Goal: Check status: Check status

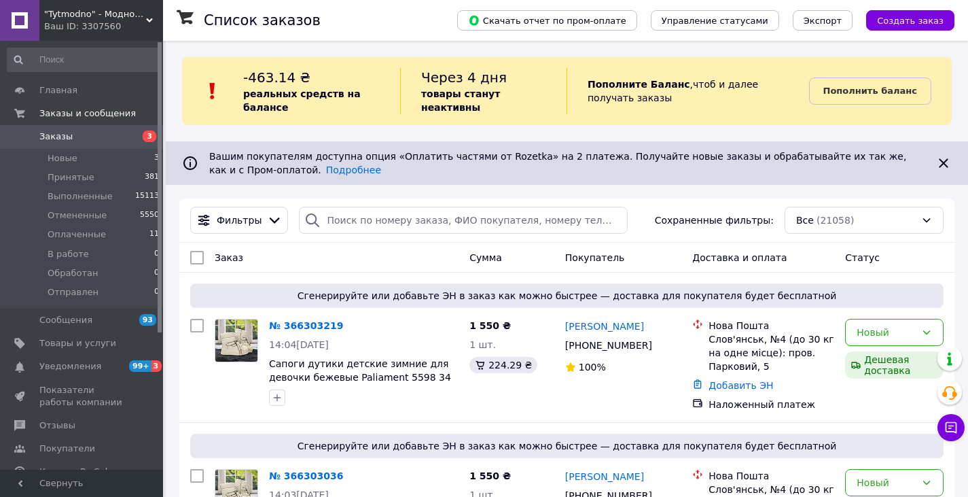
click at [402, 204] on div "Фильтры Сохраненные фильтры: Все (21058)" at bounding box center [566, 220] width 775 height 44
click at [398, 245] on div "Заказ Сумма Покупатель Доставка и оплата Статус" at bounding box center [566, 258] width 775 height 30
paste input "366217490"
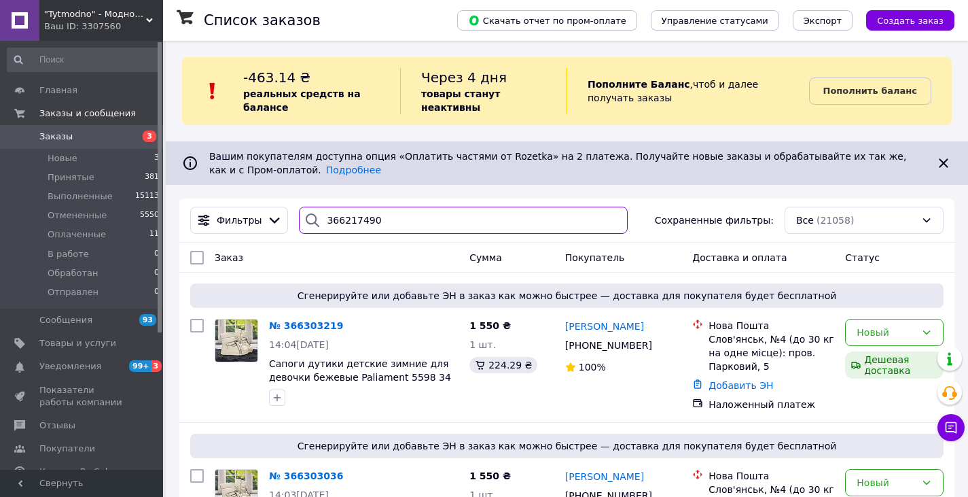
click at [381, 226] on input "366217490" at bounding box center [463, 220] width 329 height 27
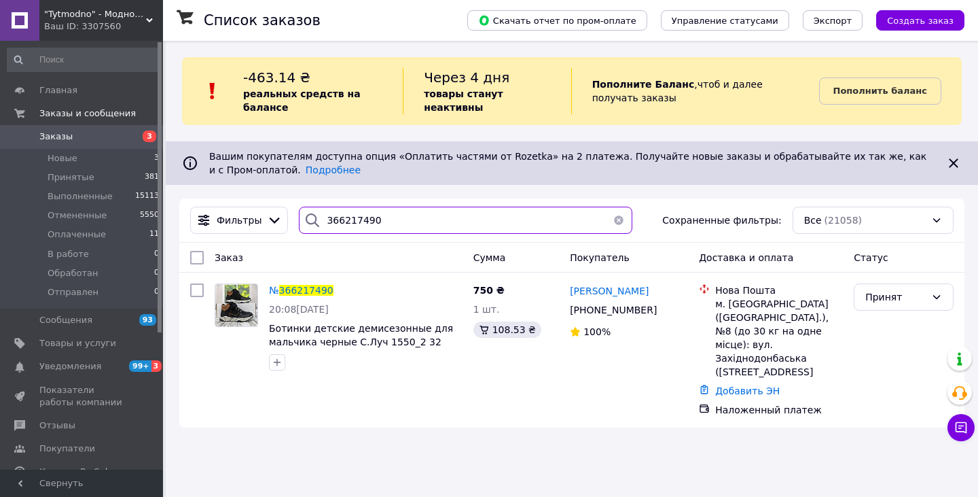
paste input "[PERSON_NAME]"
type input "[PERSON_NAME]"
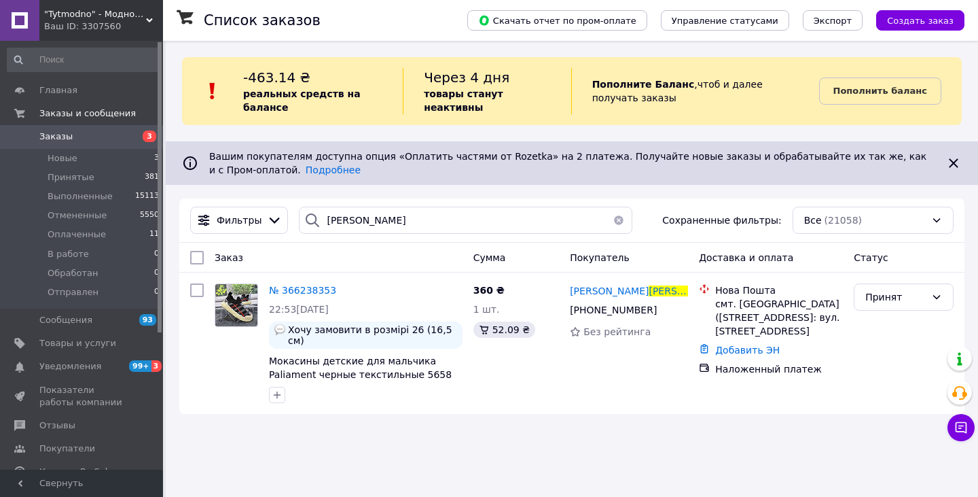
click at [88, 25] on div "Ваш ID: 3307560" at bounding box center [103, 26] width 119 height 12
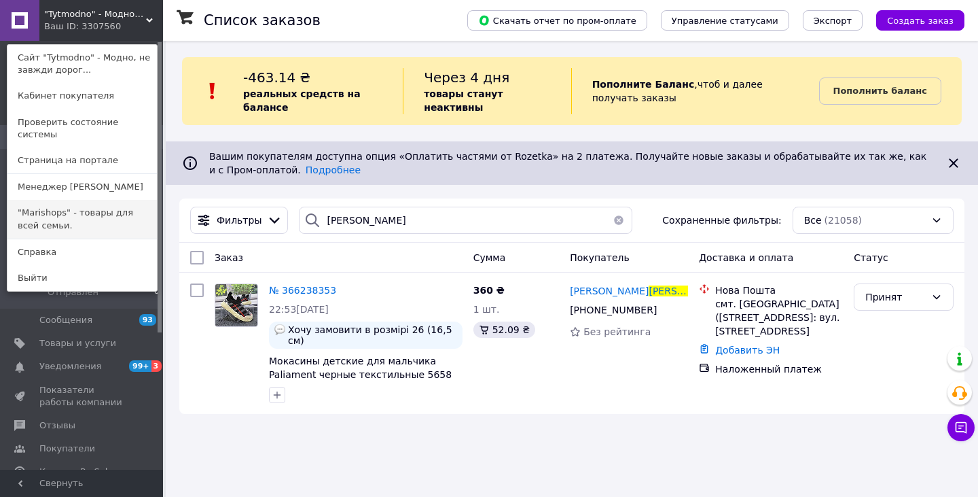
click at [82, 202] on link ""Marishops" - товары для всей семьи." at bounding box center [81, 219] width 149 height 38
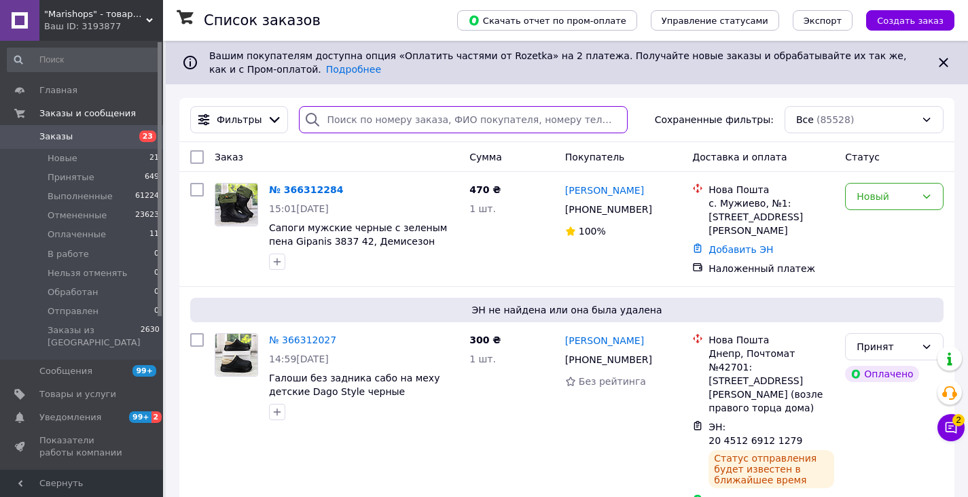
click at [418, 125] on input "search" at bounding box center [463, 119] width 329 height 27
paste input "Малишин"
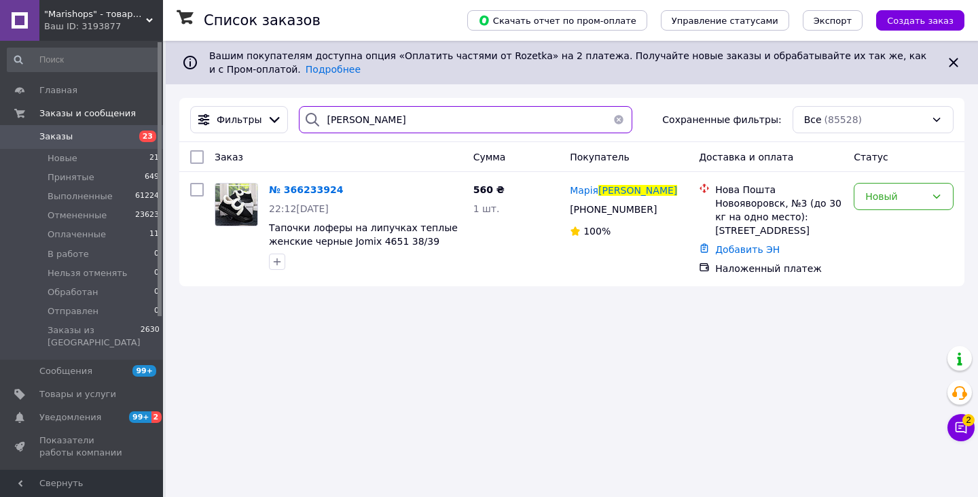
click at [379, 120] on input "Малишин" at bounding box center [466, 119] width 334 height 27
paste input "омо"
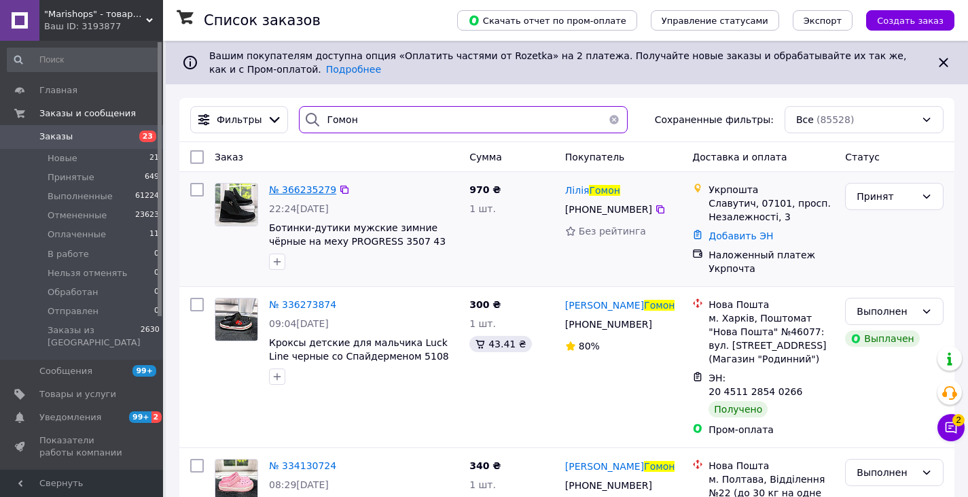
type input "Гомон"
click at [313, 186] on span "№ 366235279" at bounding box center [302, 189] width 67 height 11
